Goal: Communication & Community: Answer question/provide support

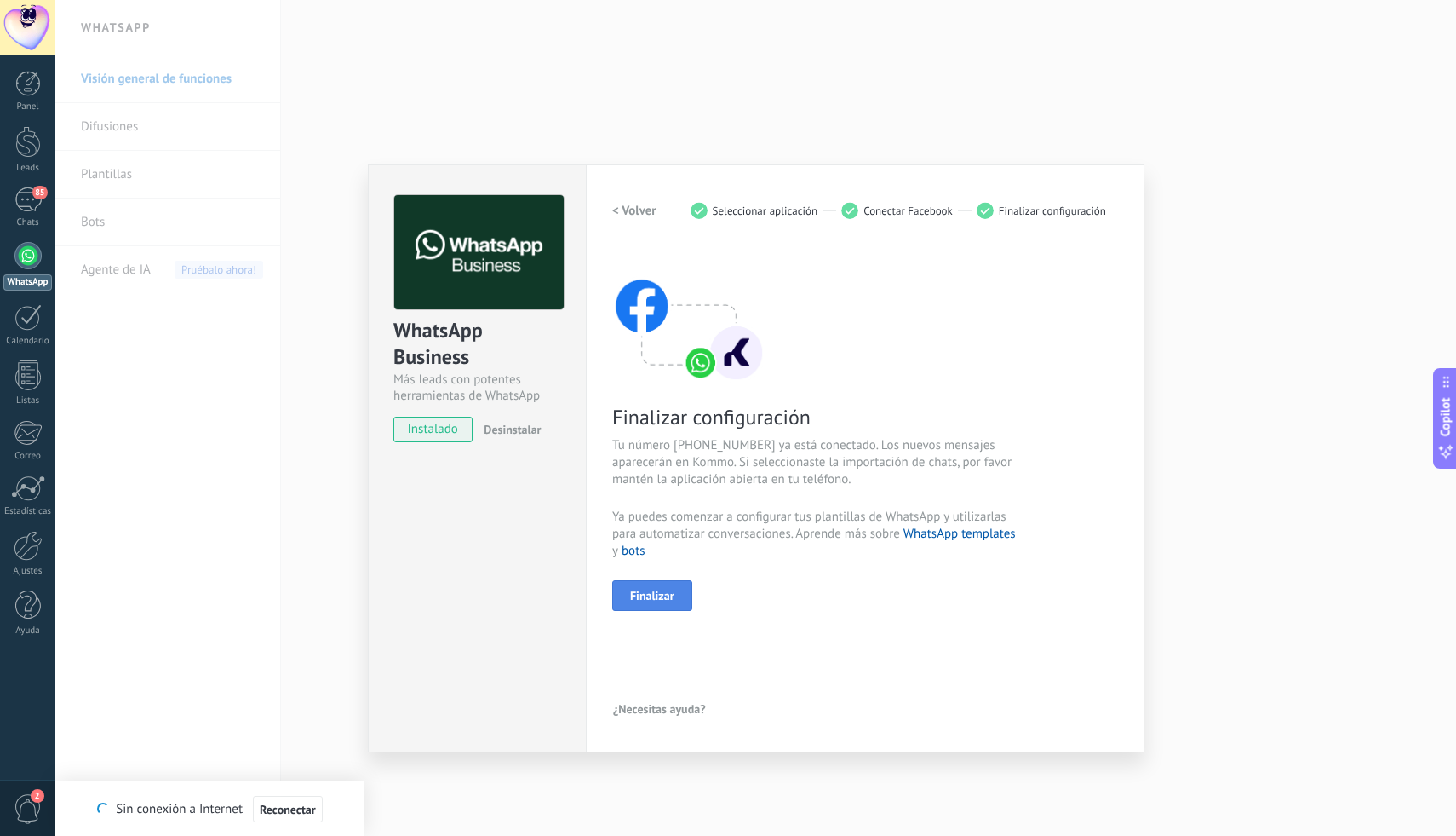
click at [655, 592] on span "Finalizar" at bounding box center [653, 596] width 44 height 11
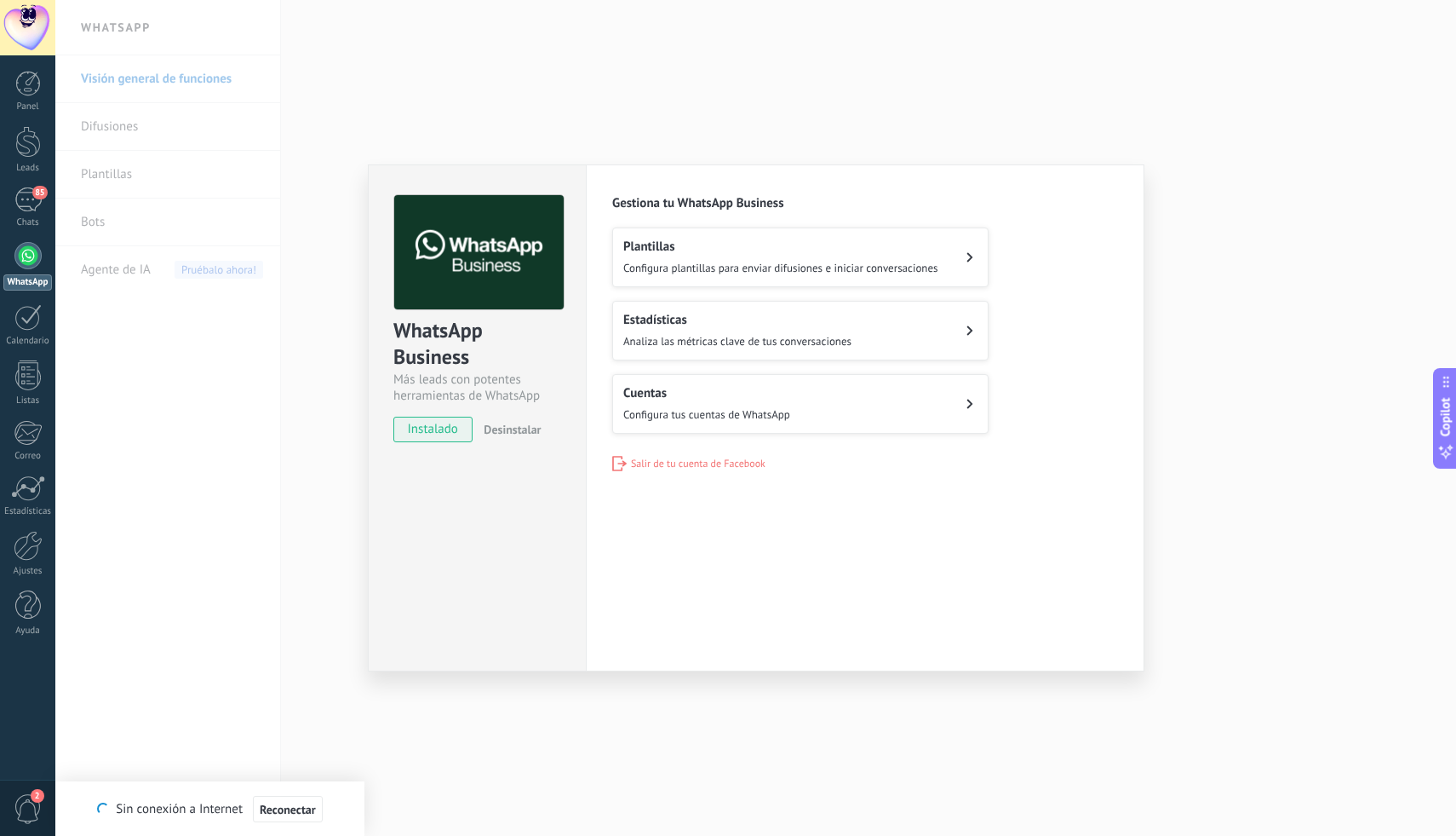
click at [901, 261] on span "Configura plantillas para enviar difusiones e iniciar conversaciones" at bounding box center [780, 267] width 315 height 14
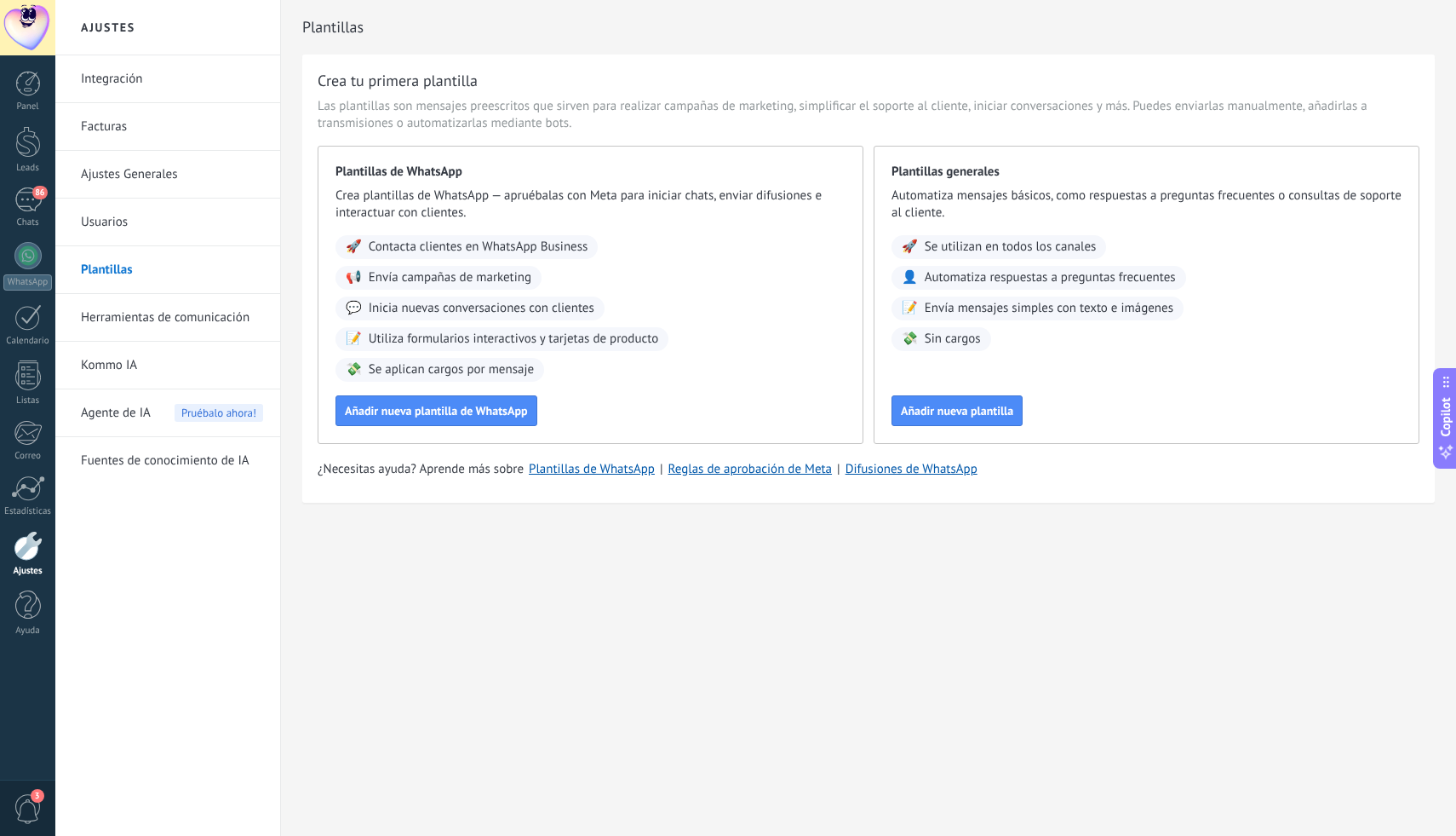
click at [139, 78] on link "Integración" at bounding box center [172, 79] width 182 height 48
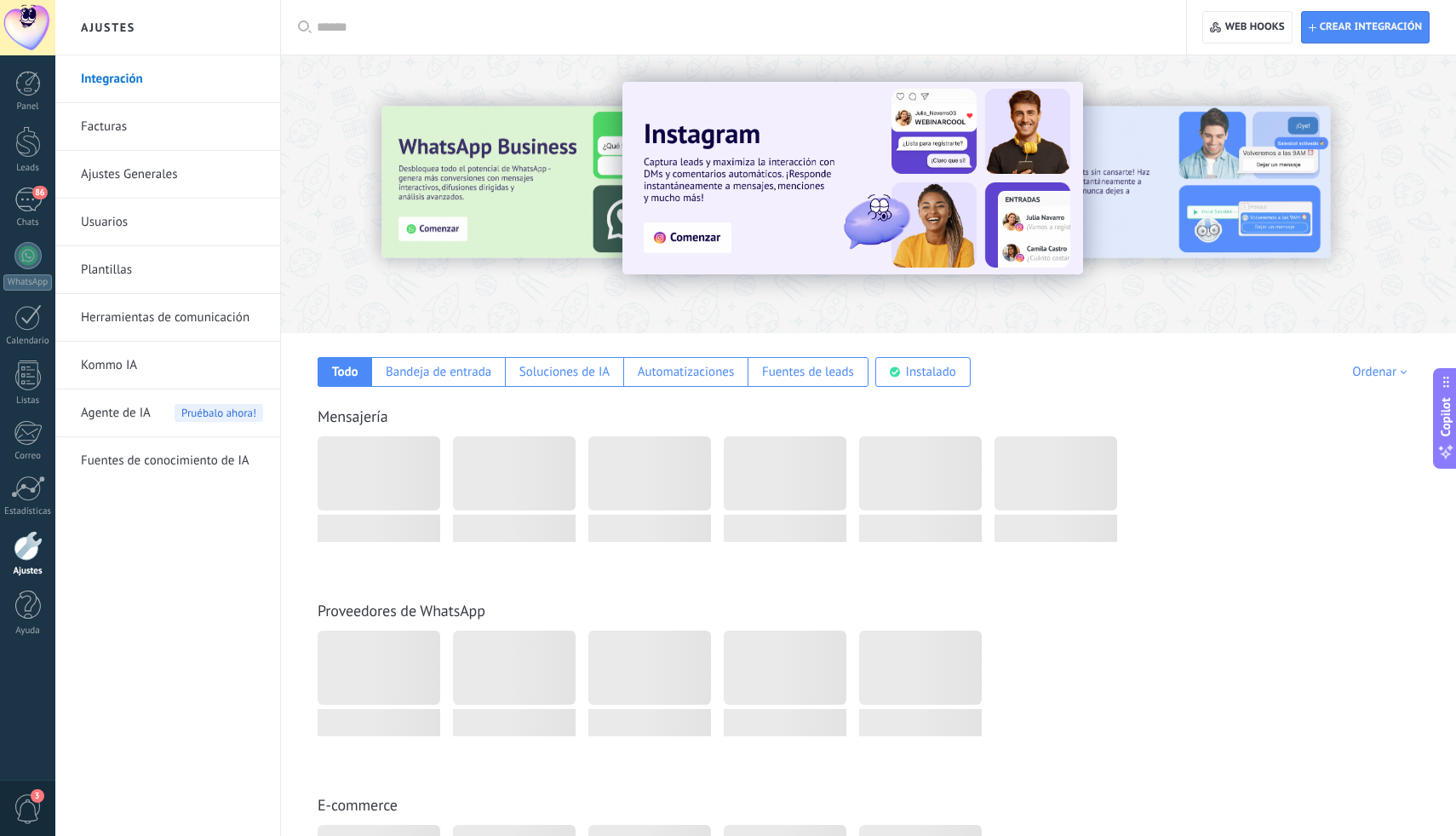
click at [145, 115] on link "Facturas" at bounding box center [172, 127] width 182 height 48
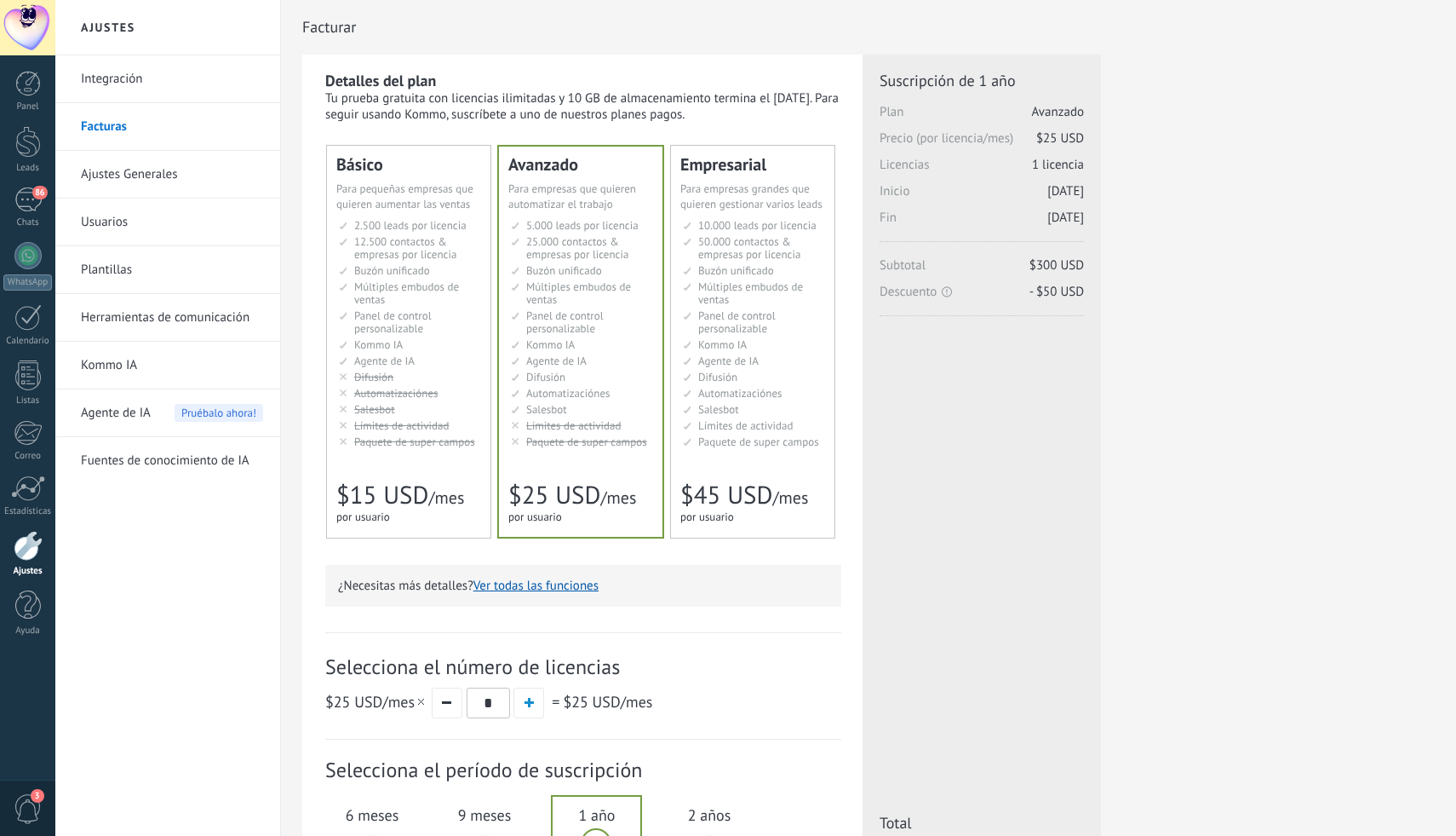
click at [150, 178] on link "Ajustes Generales" at bounding box center [172, 175] width 182 height 48
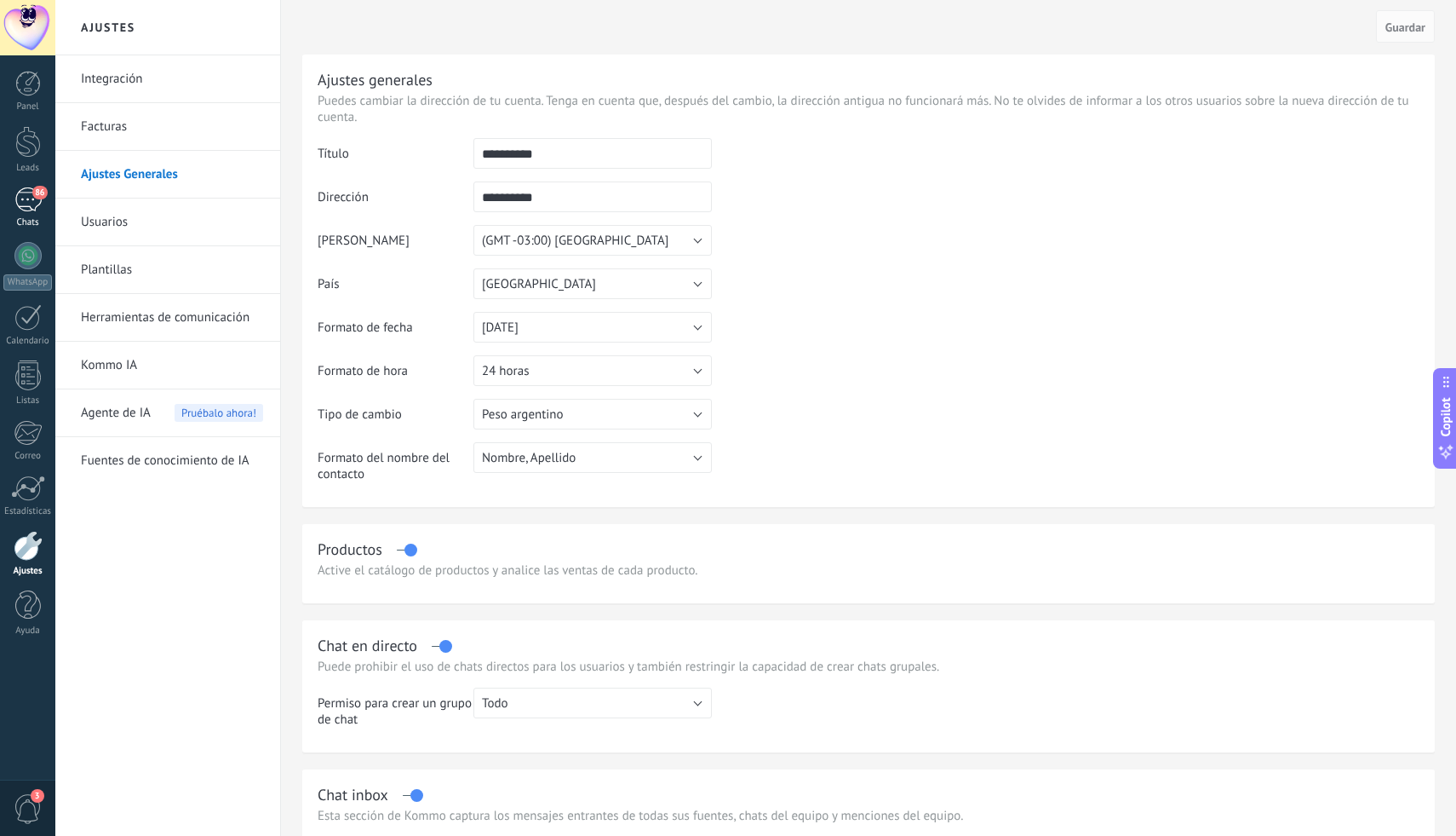
click at [30, 202] on div "86" at bounding box center [28, 199] width 28 height 25
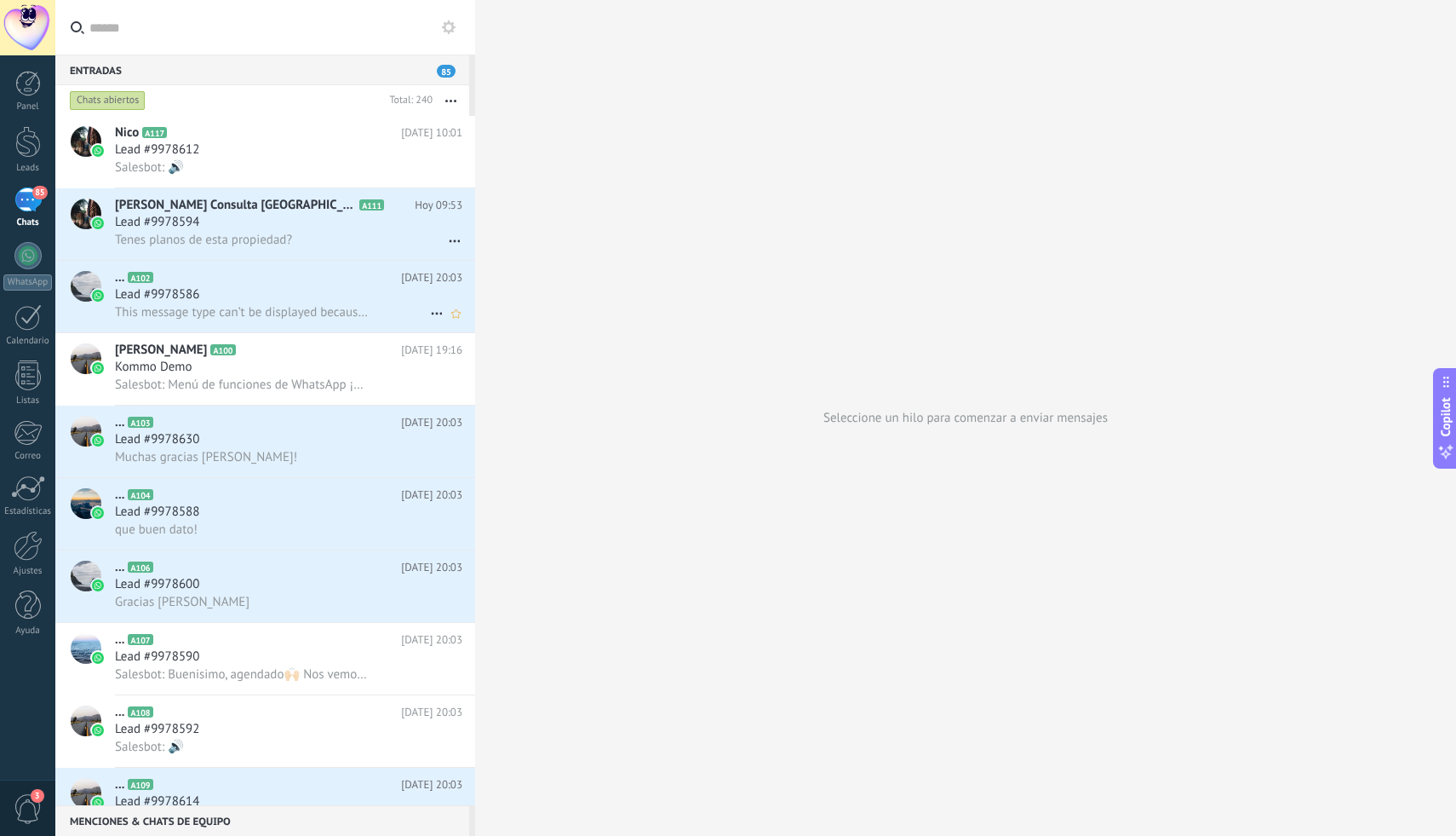
click at [214, 295] on div "Lead #9978586" at bounding box center [289, 295] width 347 height 17
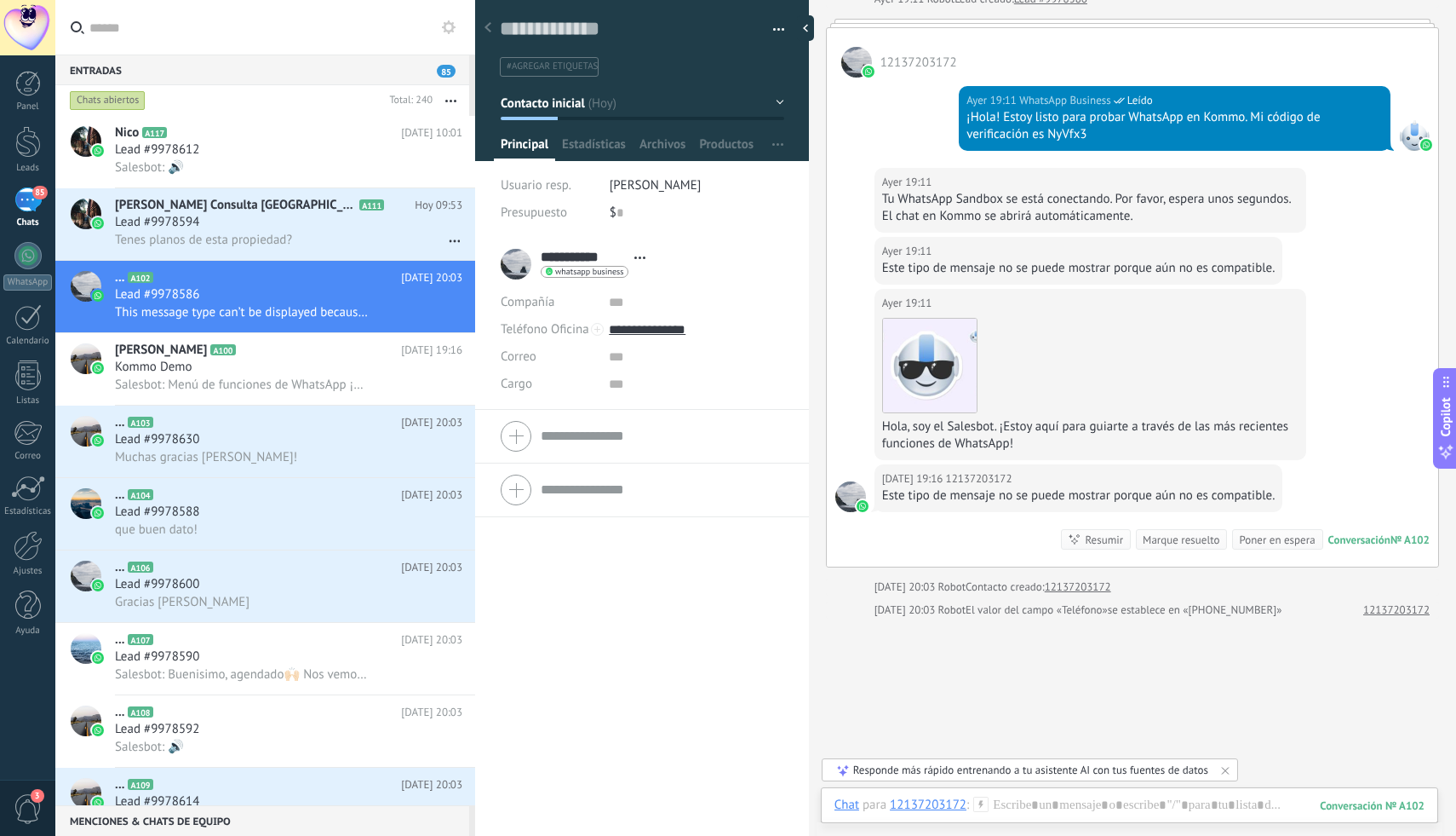
scroll to position [180, 0]
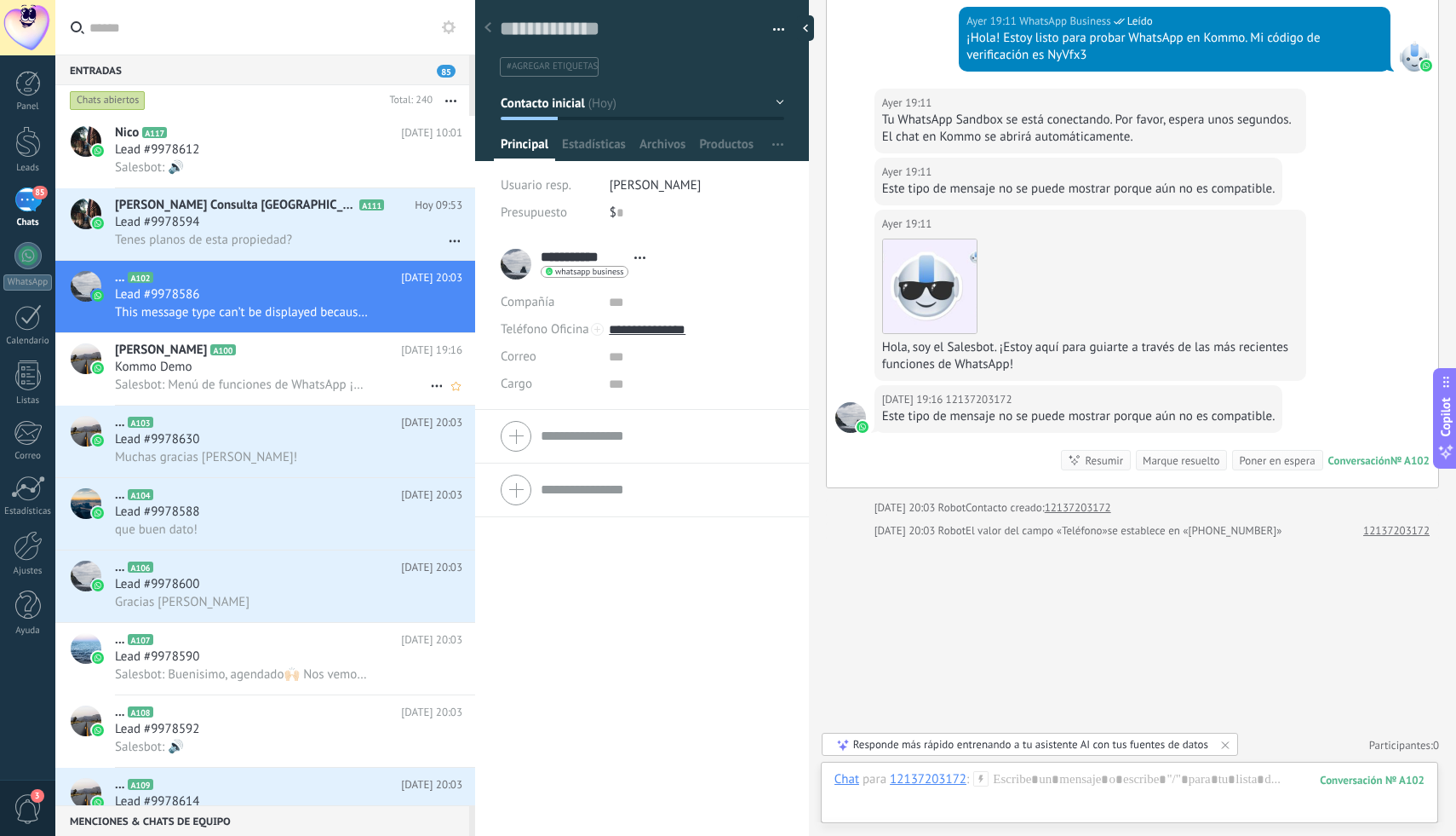
click at [303, 363] on div "Kommo Demo" at bounding box center [289, 367] width 347 height 17
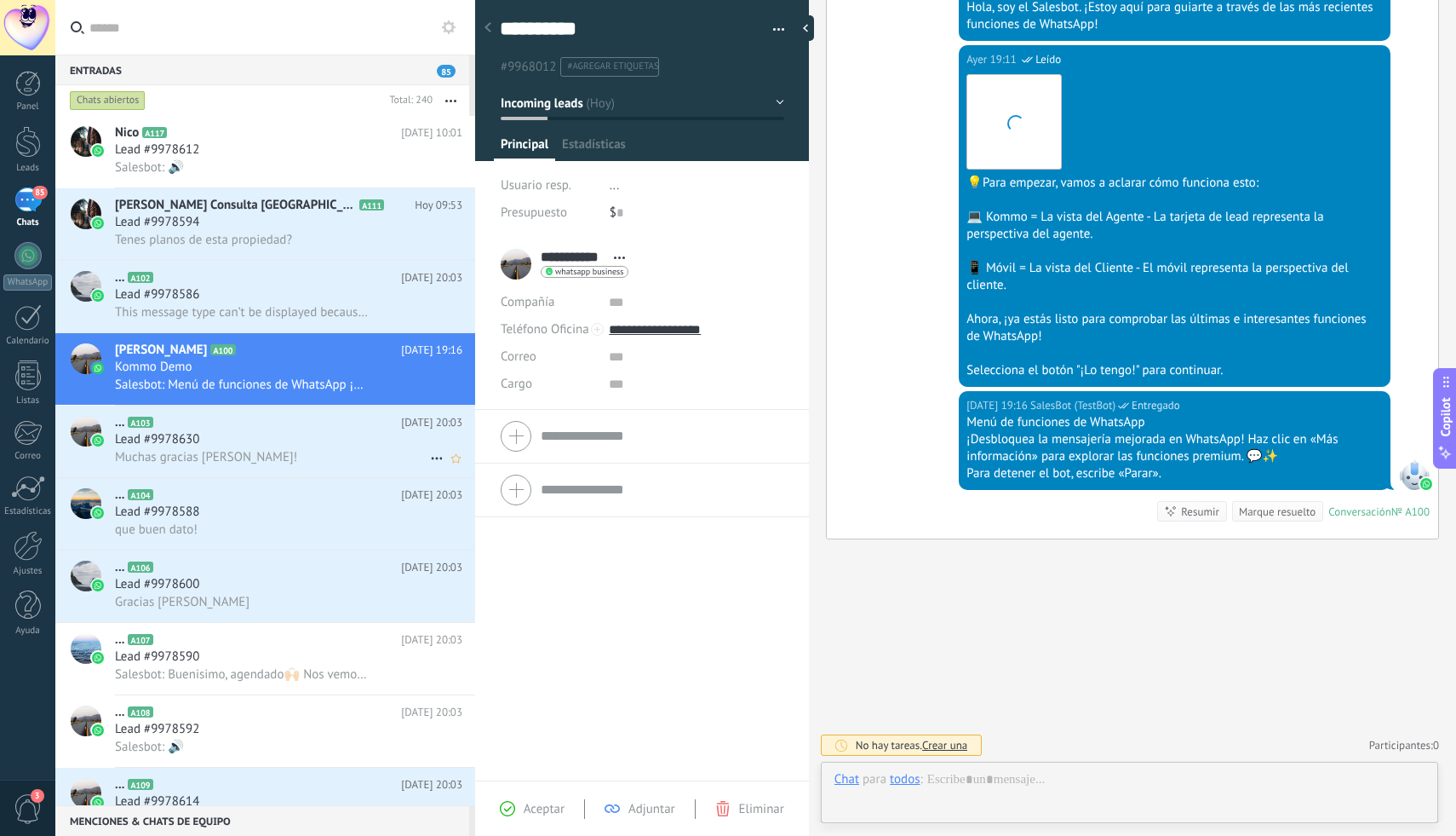
scroll to position [26, 0]
click at [260, 434] on div "Lead #9978630" at bounding box center [289, 440] width 347 height 17
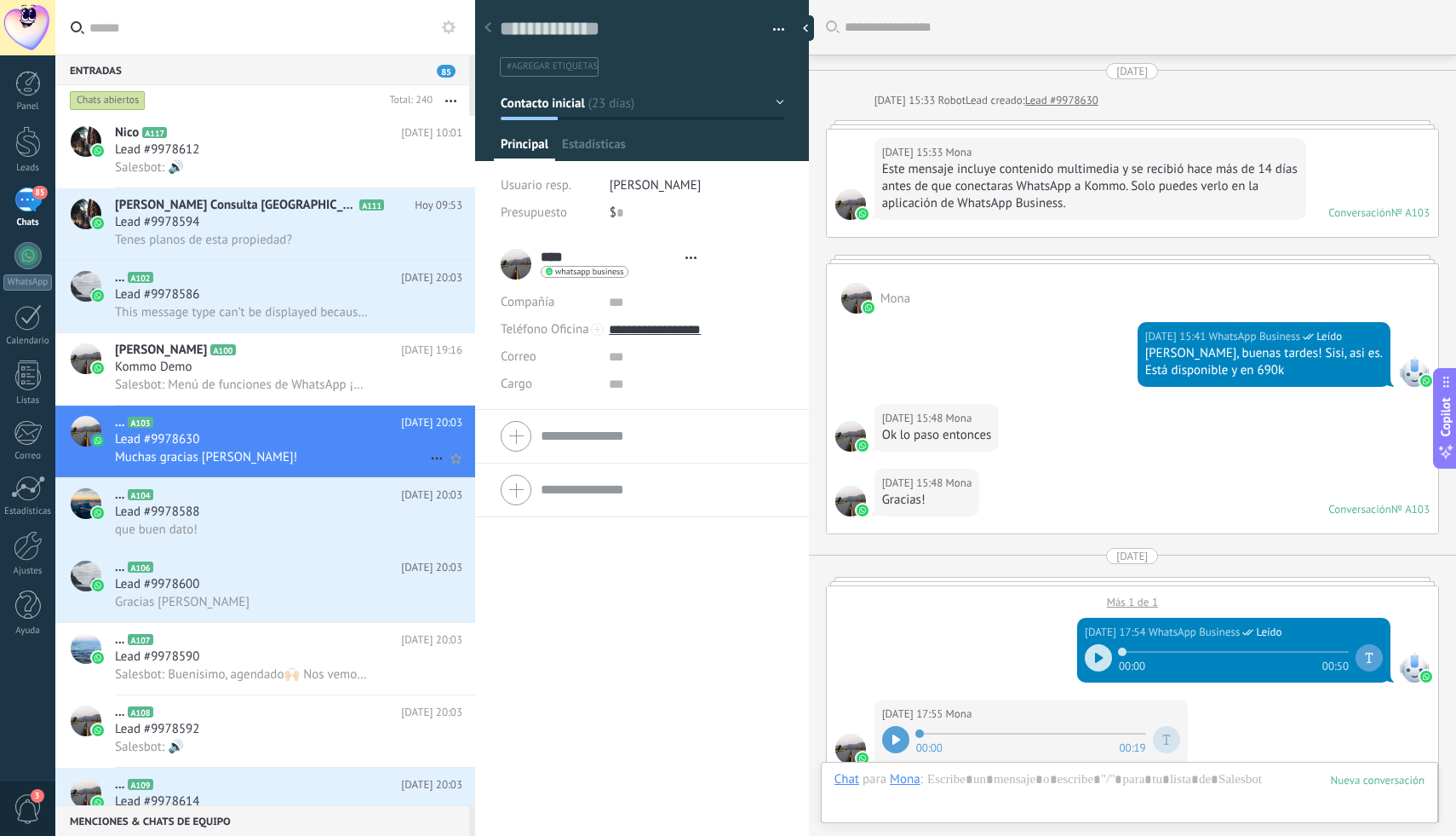
type textarea "**********"
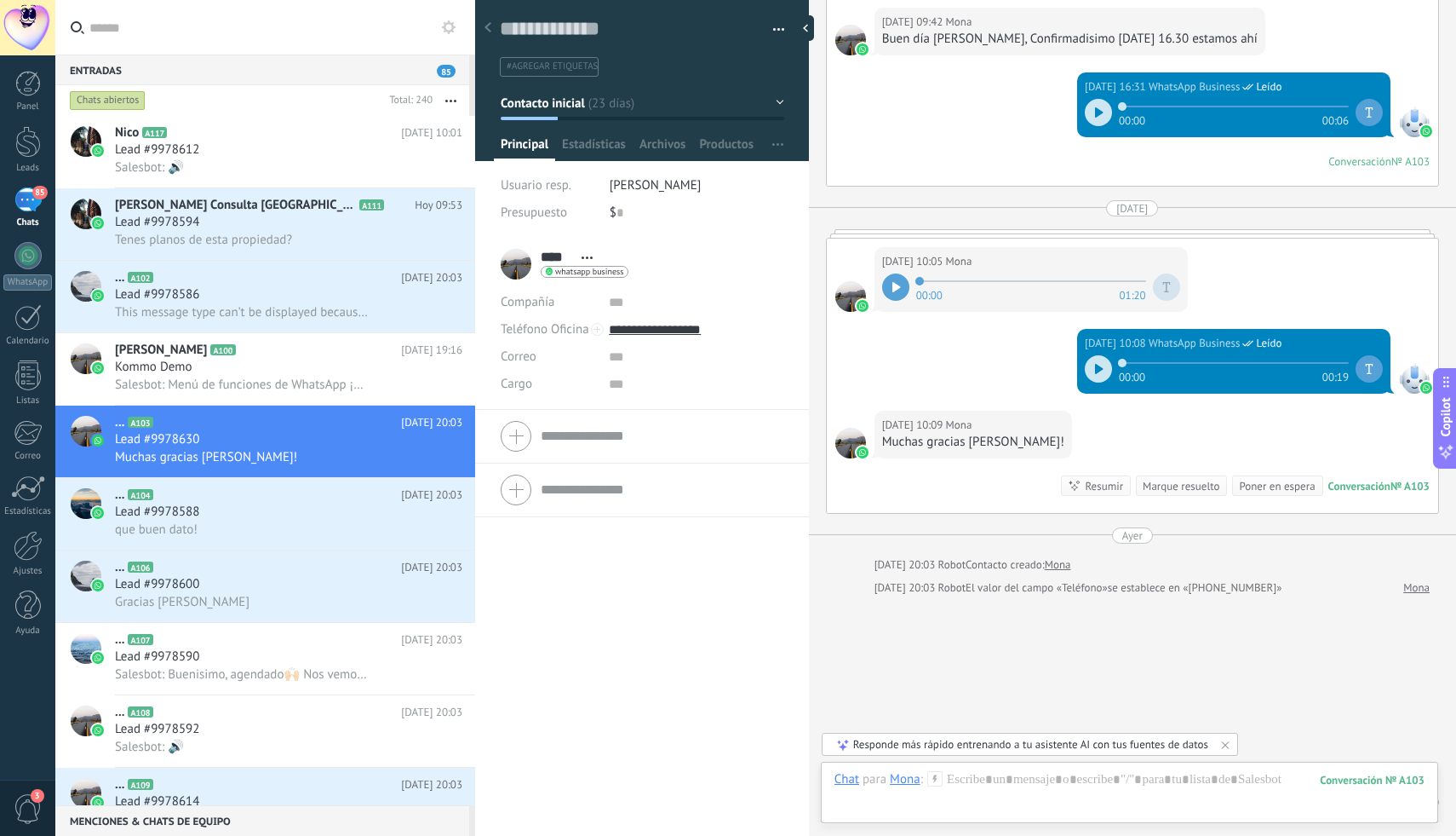
click at [897, 282] on icon at bounding box center [897, 286] width 9 height 10
click at [896, 274] on div at bounding box center [896, 287] width 28 height 28
click at [896, 282] on icon at bounding box center [897, 286] width 9 height 10
click at [896, 282] on icon at bounding box center [896, 286] width 8 height 10
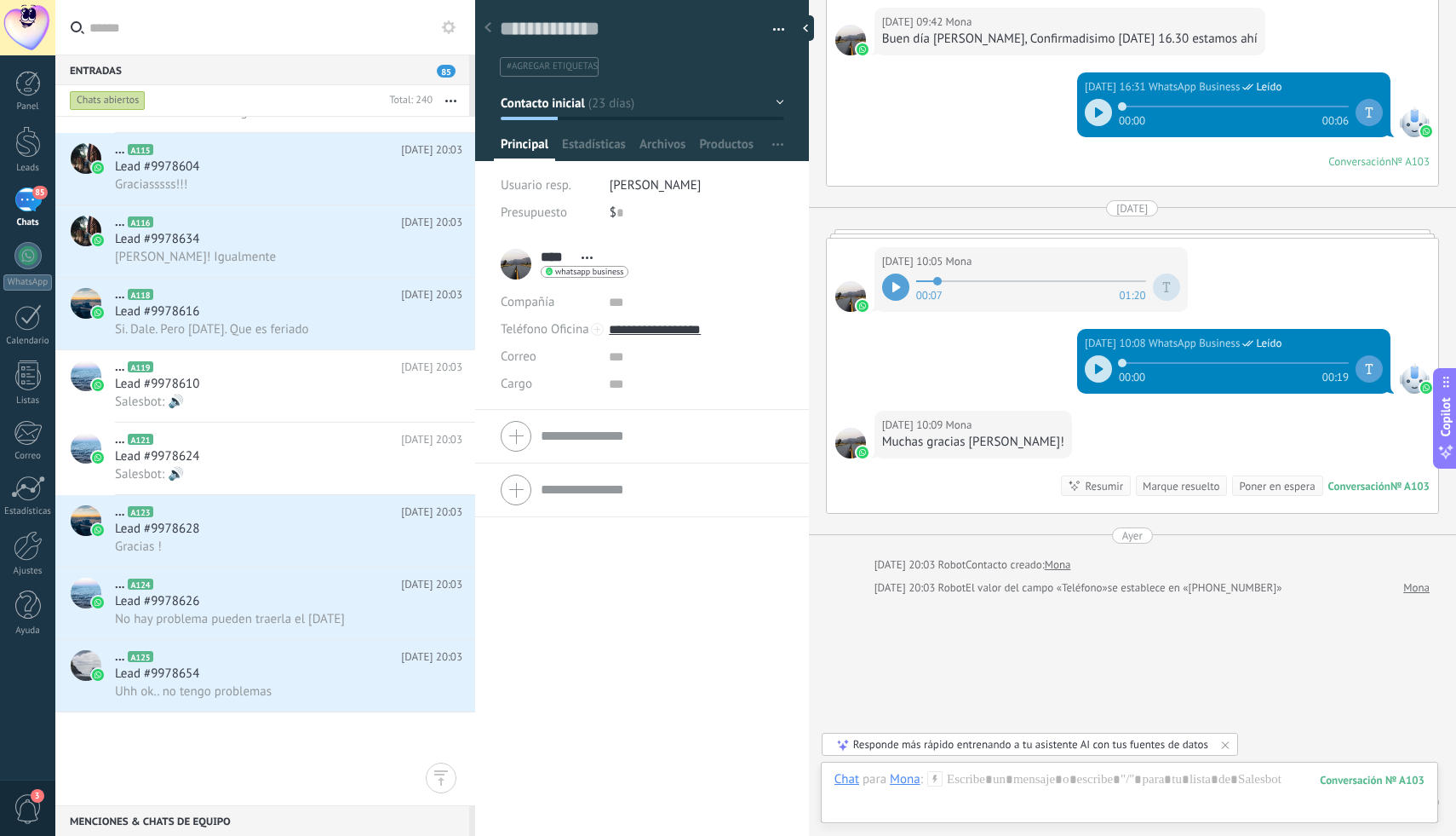
scroll to position [146, 0]
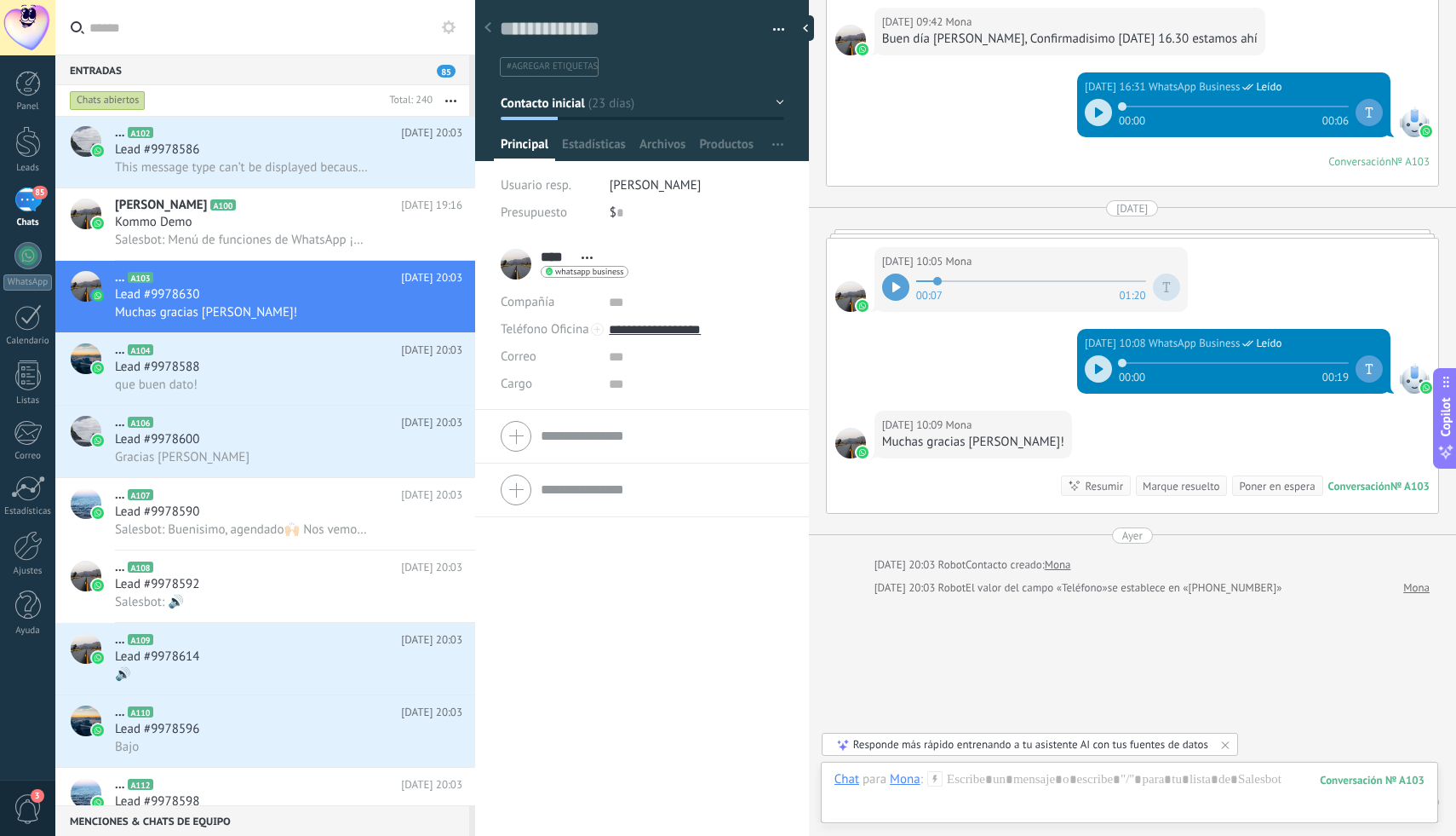
click at [40, 195] on span "85" at bounding box center [39, 193] width 14 height 13
